Goal: Find specific page/section: Find specific page/section

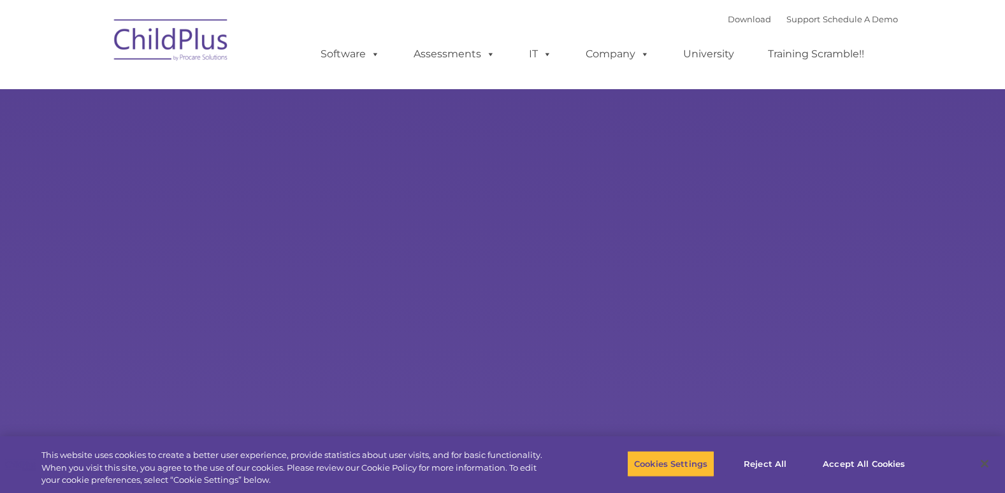
select select "MEDIUM"
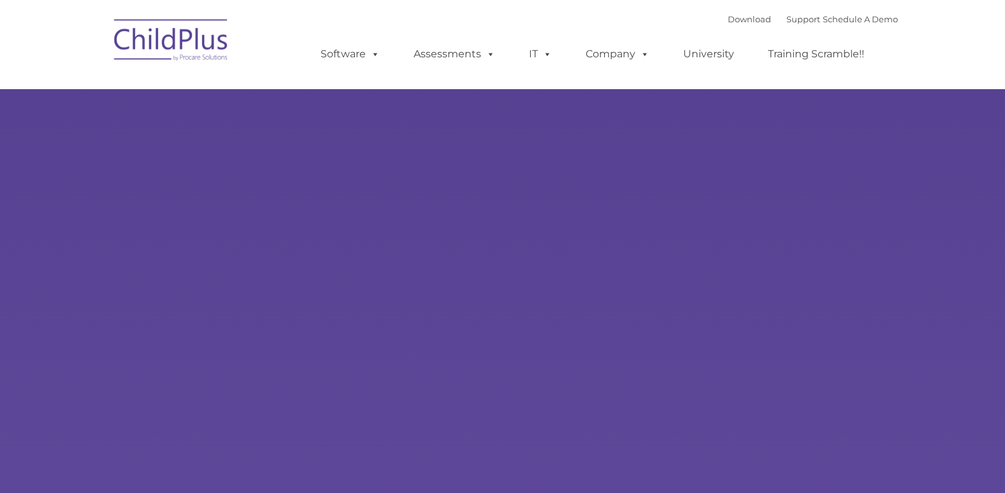
type input ""
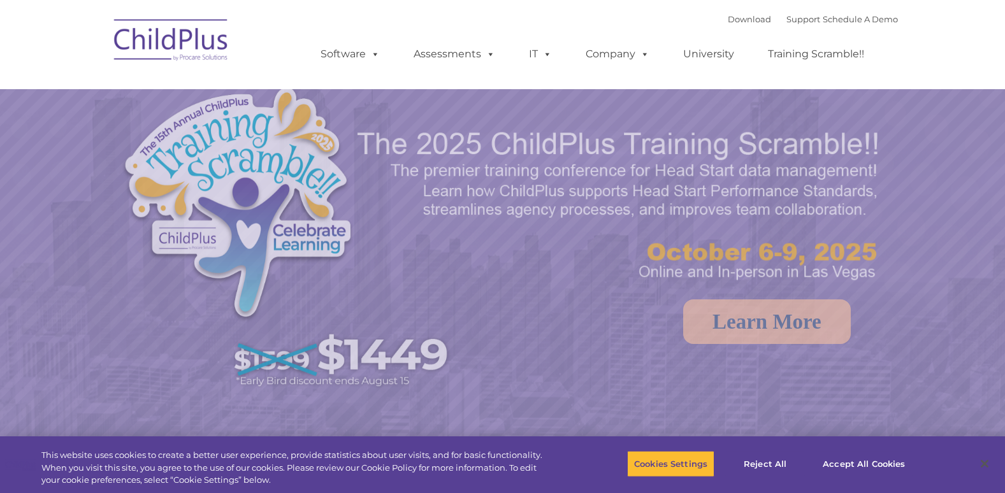
select select "MEDIUM"
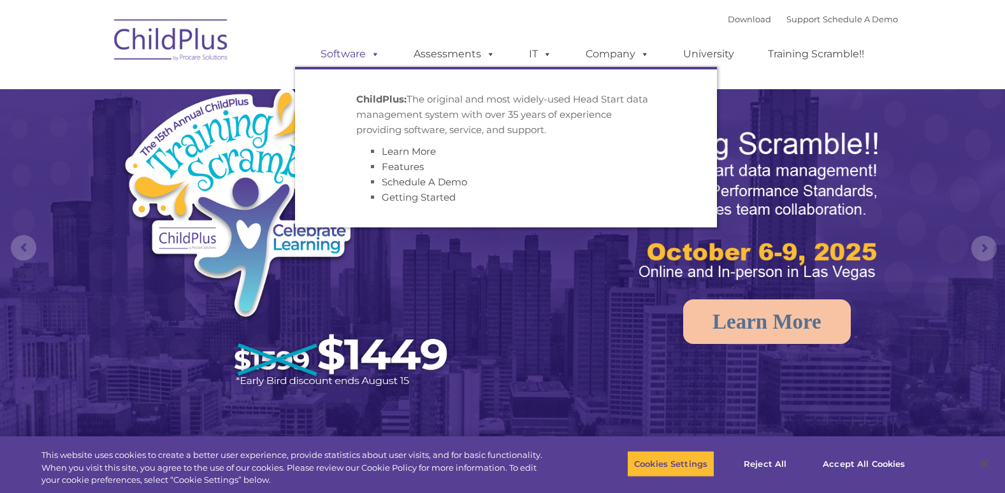
click at [361, 52] on link "Software" at bounding box center [350, 53] width 85 height 25
